Goal: Find specific page/section: Find specific page/section

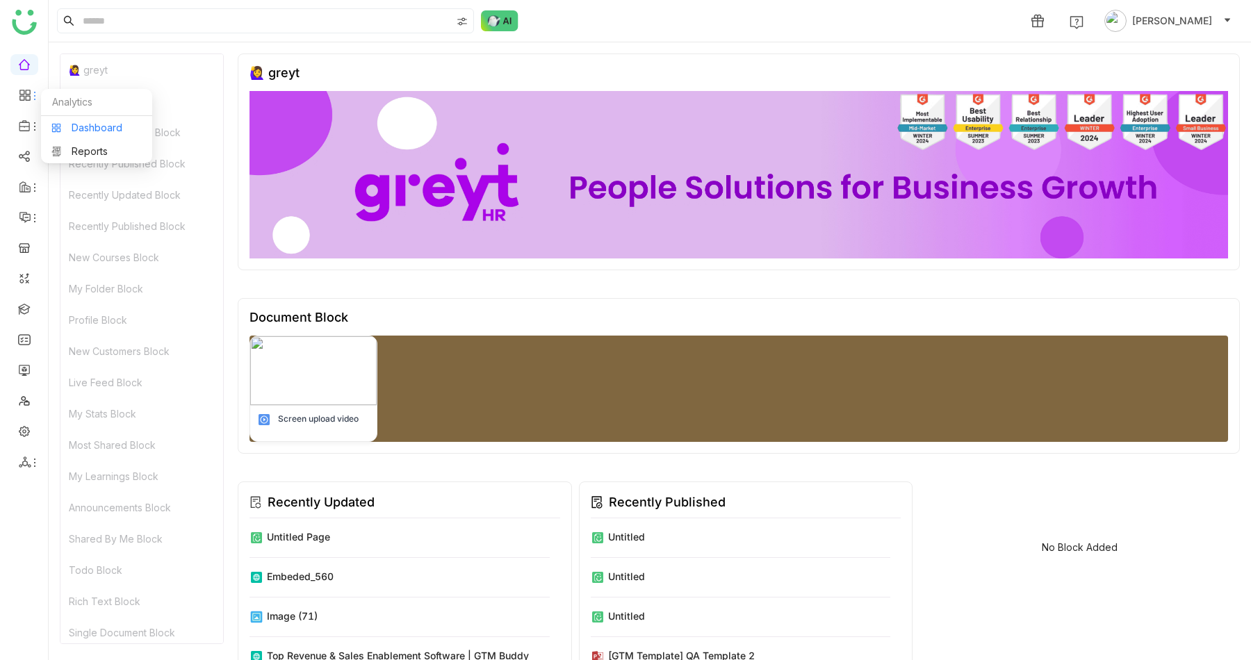
click at [96, 125] on link "Dashboard" at bounding box center [96, 128] width 90 height 10
